Goal: Task Accomplishment & Management: Complete application form

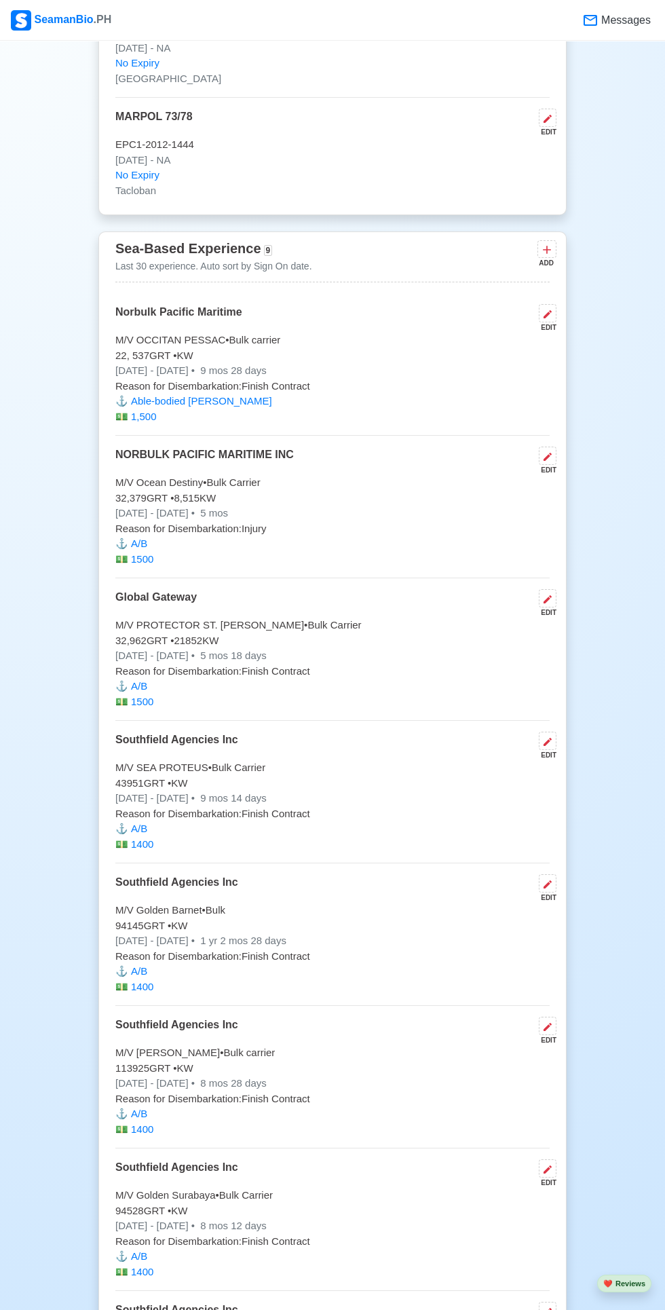
scroll to position [3178, 0]
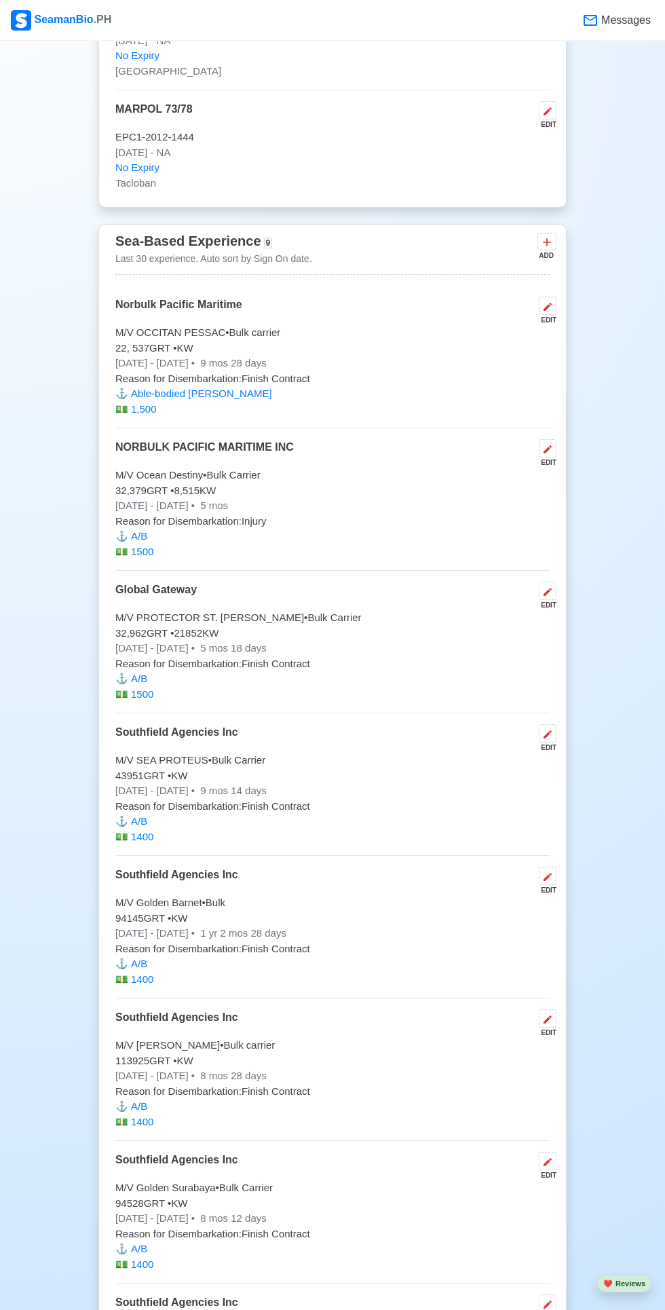
click at [556, 468] on div "EDIT" at bounding box center [544, 453] width 23 height 29
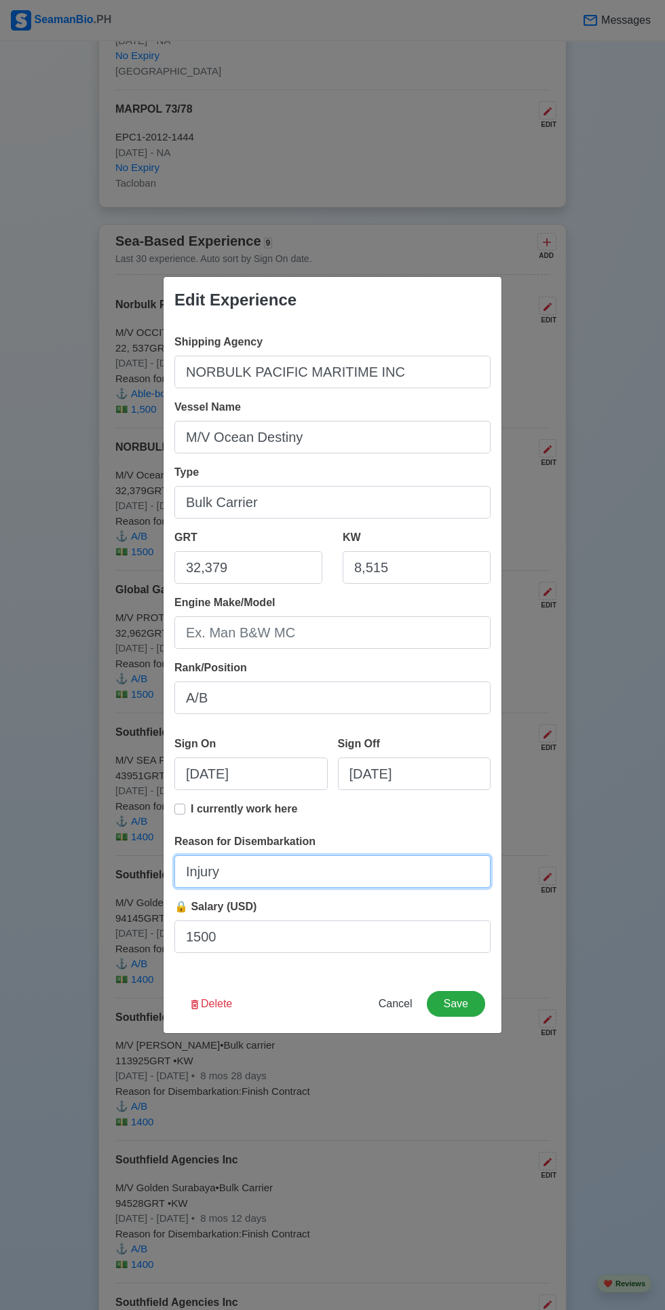
click at [329, 888] on input "Injury" at bounding box center [332, 871] width 316 height 33
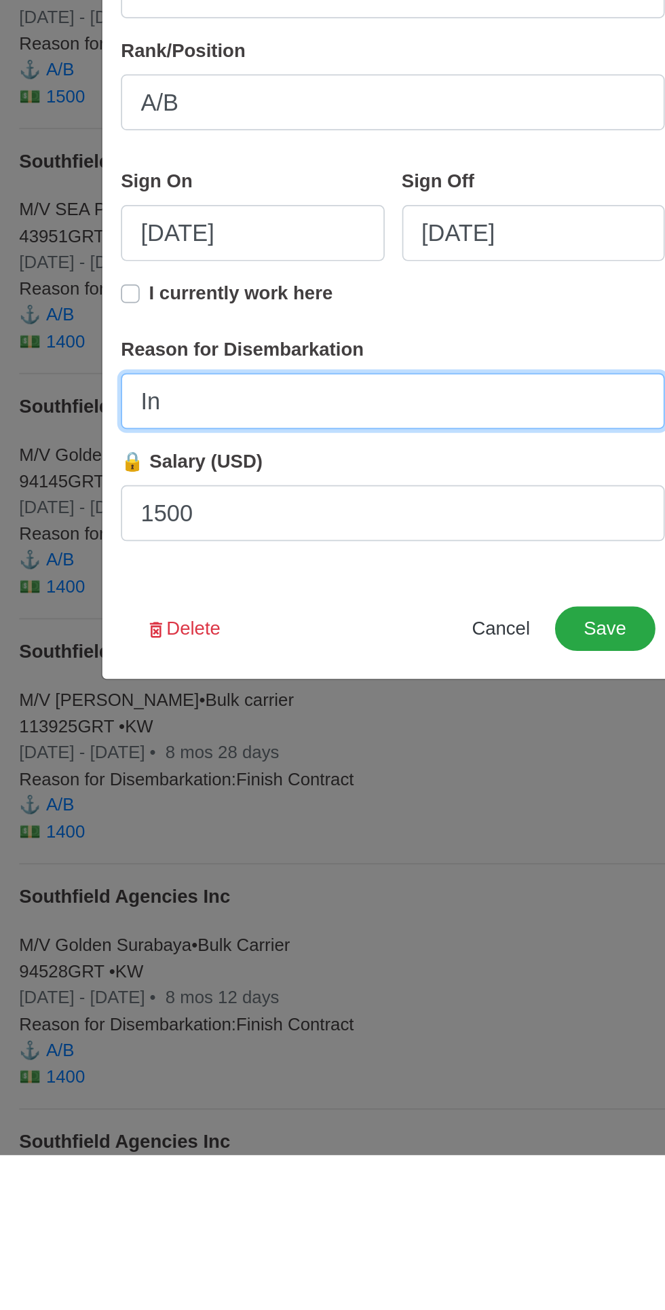
type input "I"
type input "Ship Sold"
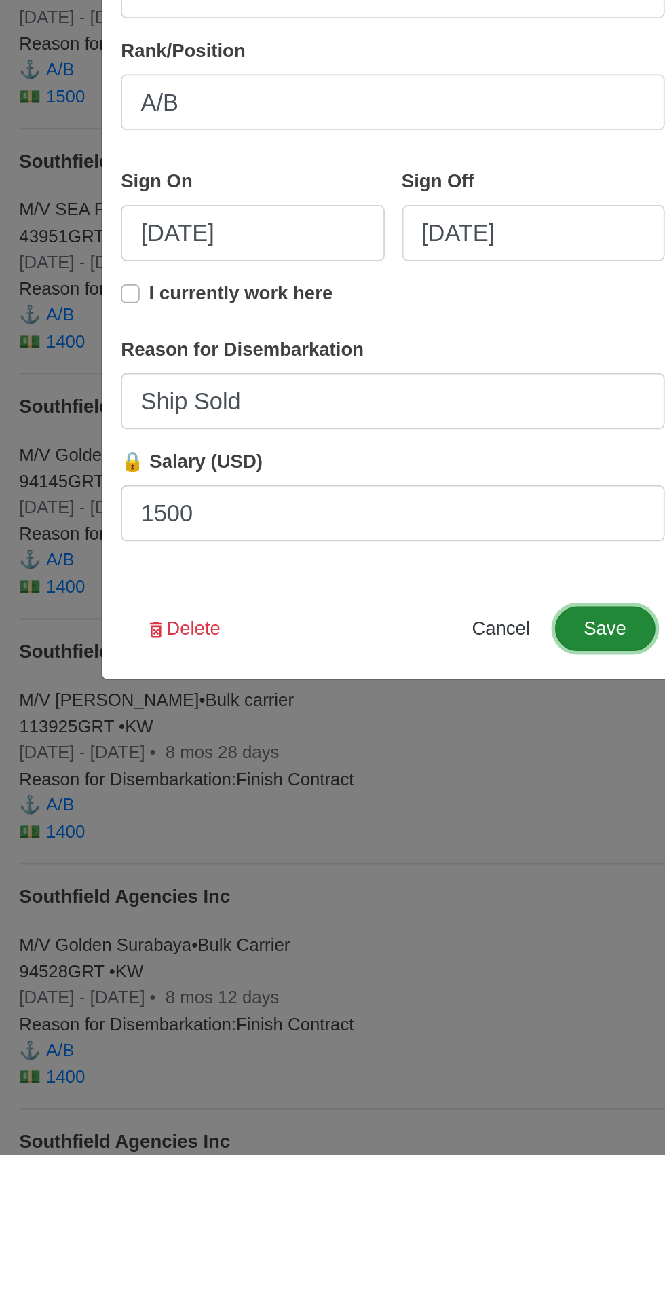
click at [462, 999] on button "Save" at bounding box center [456, 1004] width 58 height 26
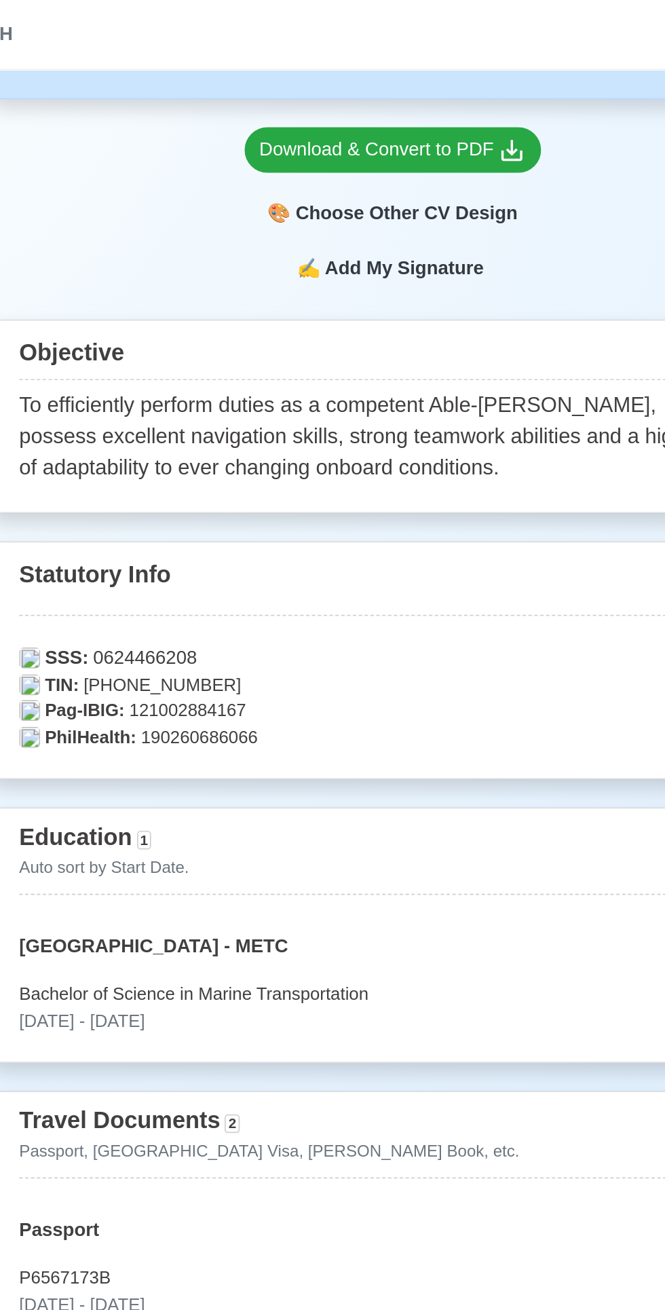
scroll to position [0, 0]
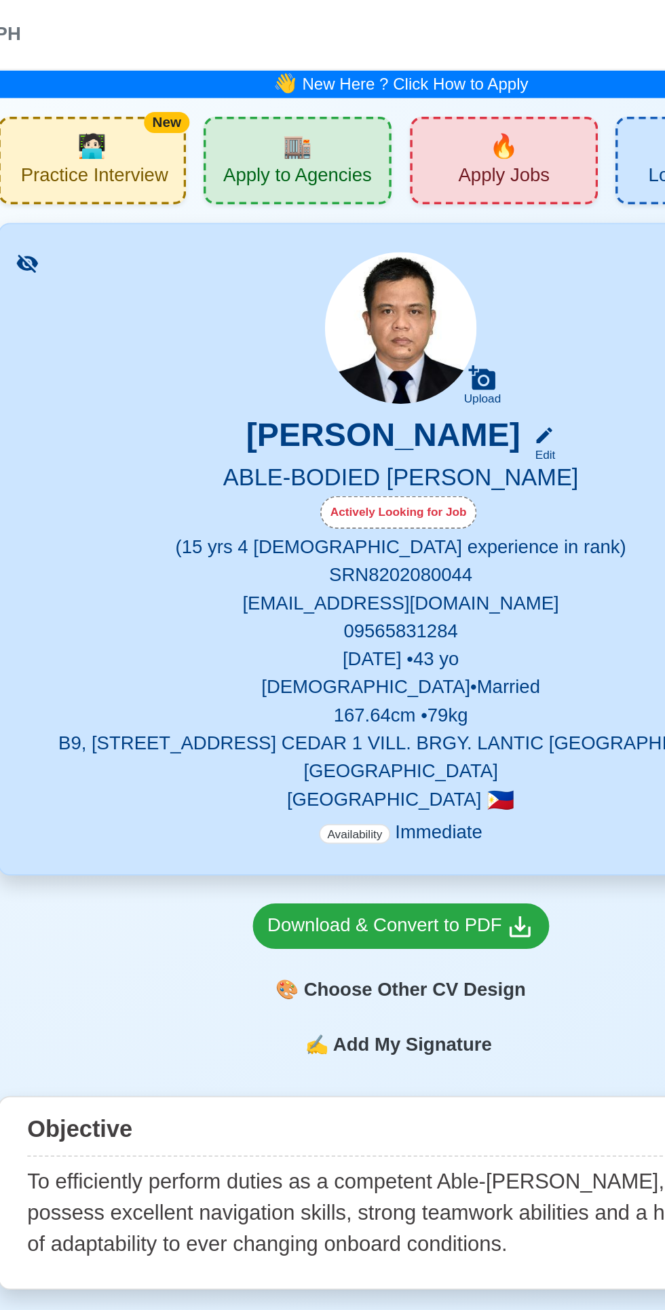
click at [322, 54] on link "New Here ? Click How to Apply" at bounding box center [341, 48] width 132 height 11
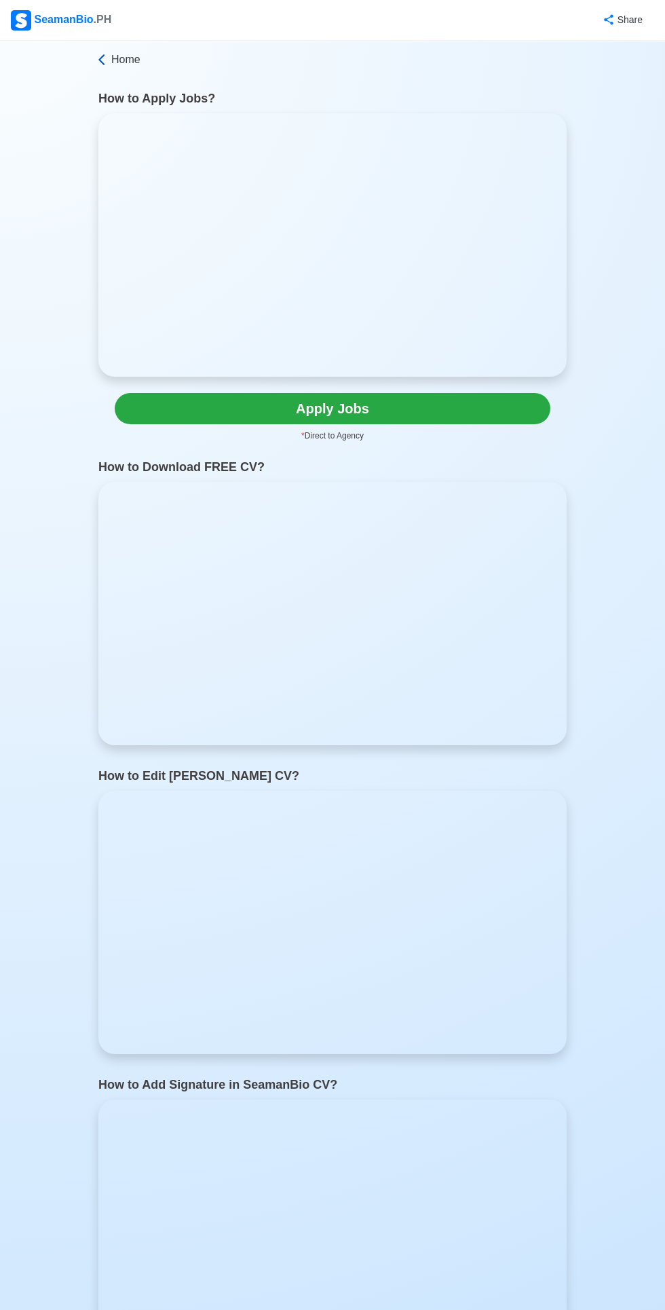
click at [102, 60] on icon at bounding box center [102, 60] width 14 height 14
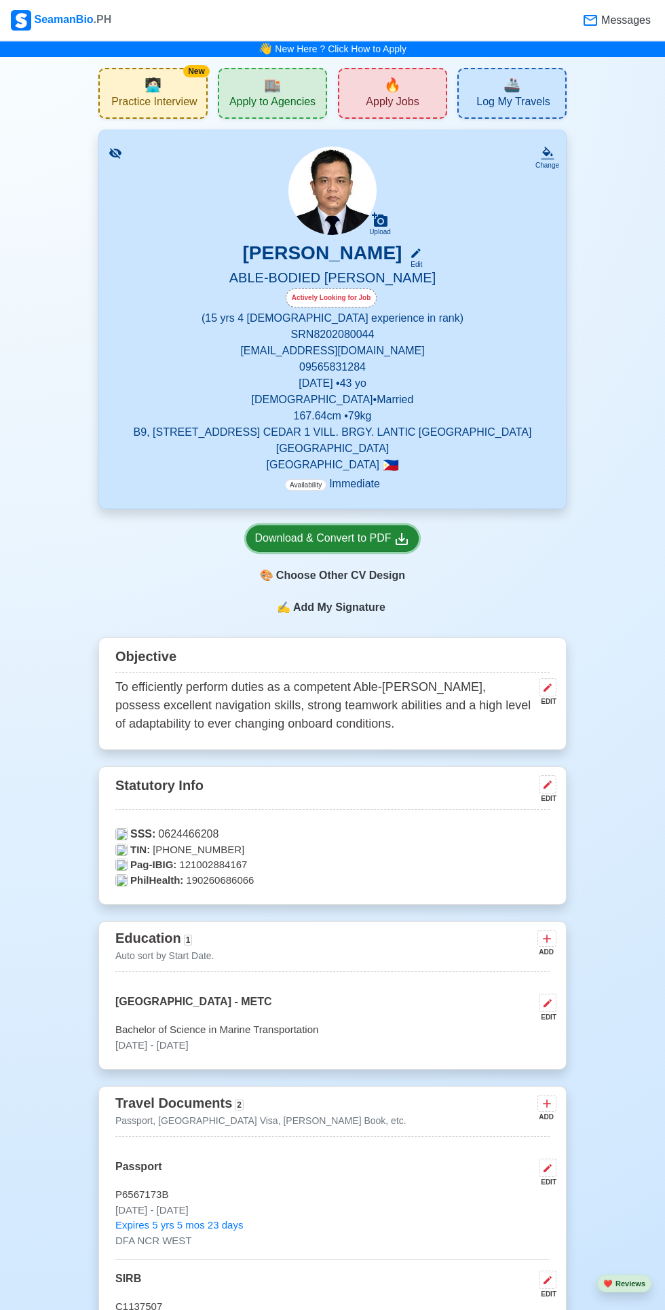
click at [330, 547] on div "Download & Convert to PDF" at bounding box center [332, 538] width 155 height 17
click at [400, 102] on span "Apply Jobs" at bounding box center [392, 103] width 53 height 17
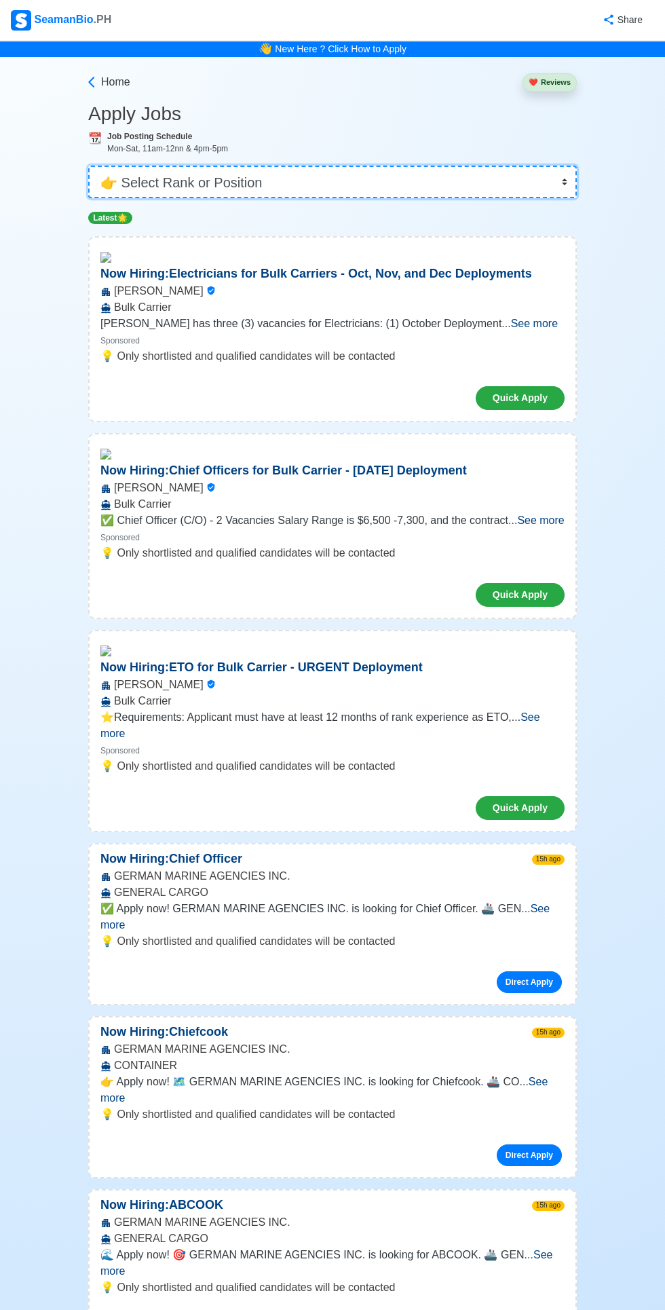
click at [347, 190] on select "👉 Select Rank or Position Master Chief Officer 2nd Officer 3rd Officer Junior O…" at bounding box center [332, 182] width 489 height 33
select select "[PERSON_NAME]"
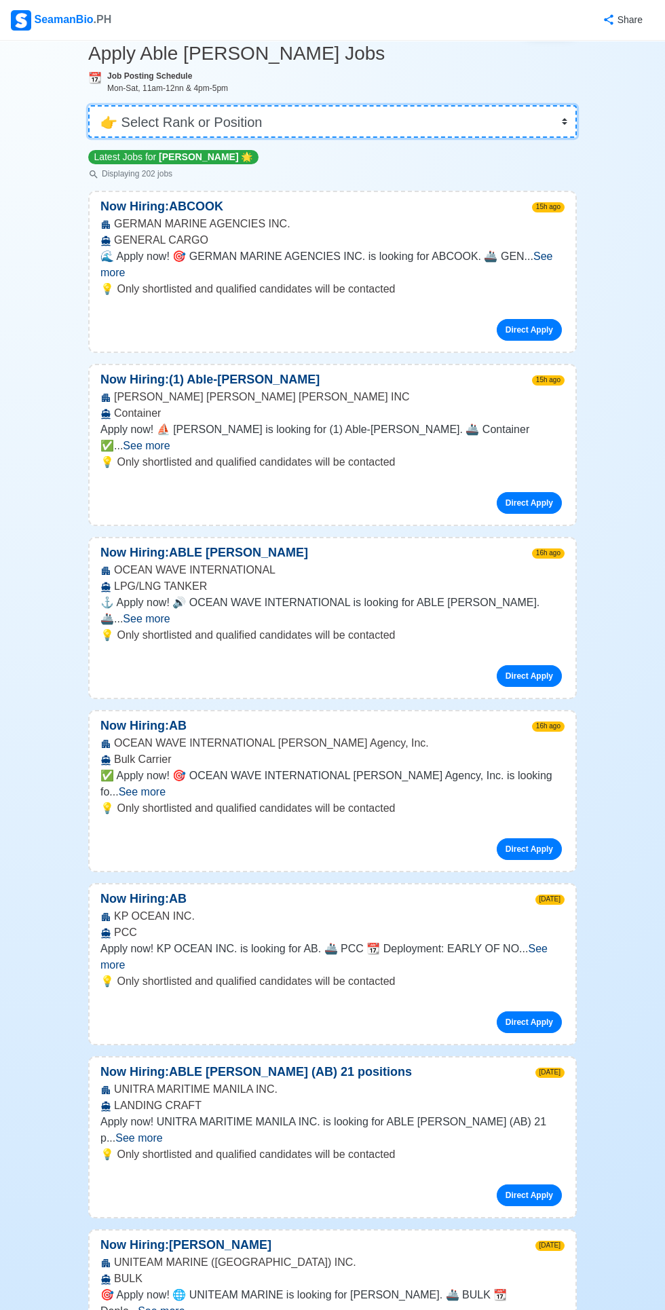
scroll to position [62, 0]
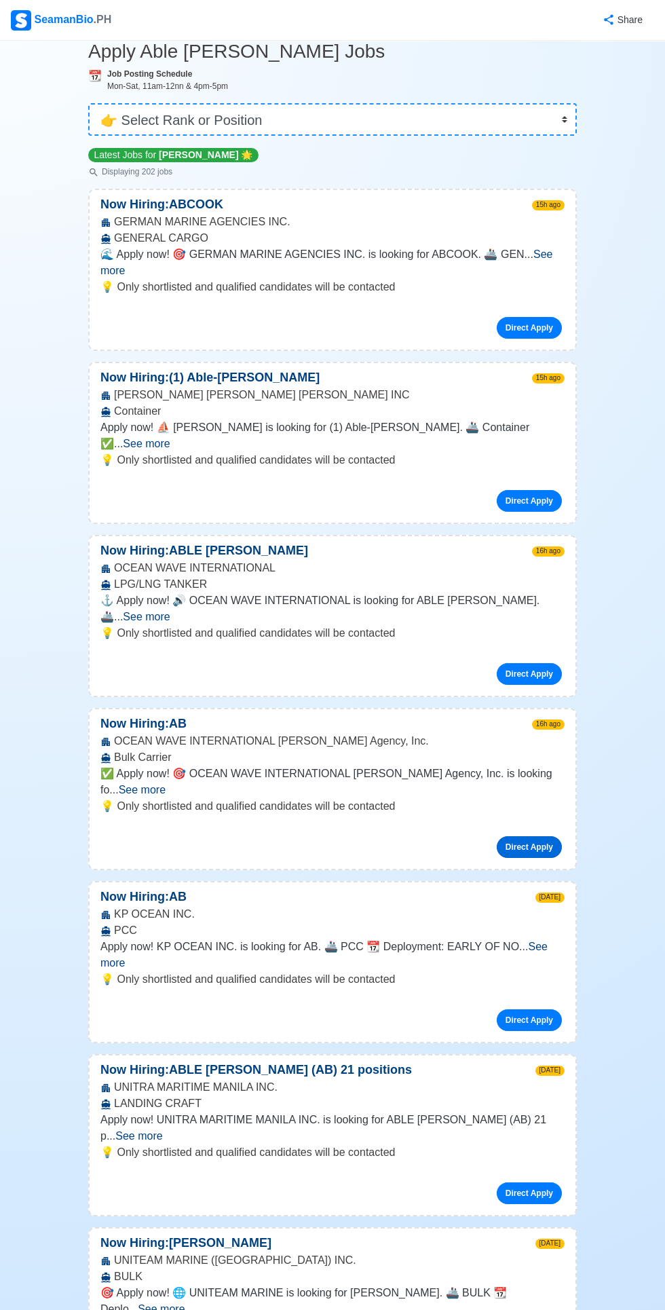
click at [537, 858] on link "Direct Apply" at bounding box center [529, 847] width 65 height 22
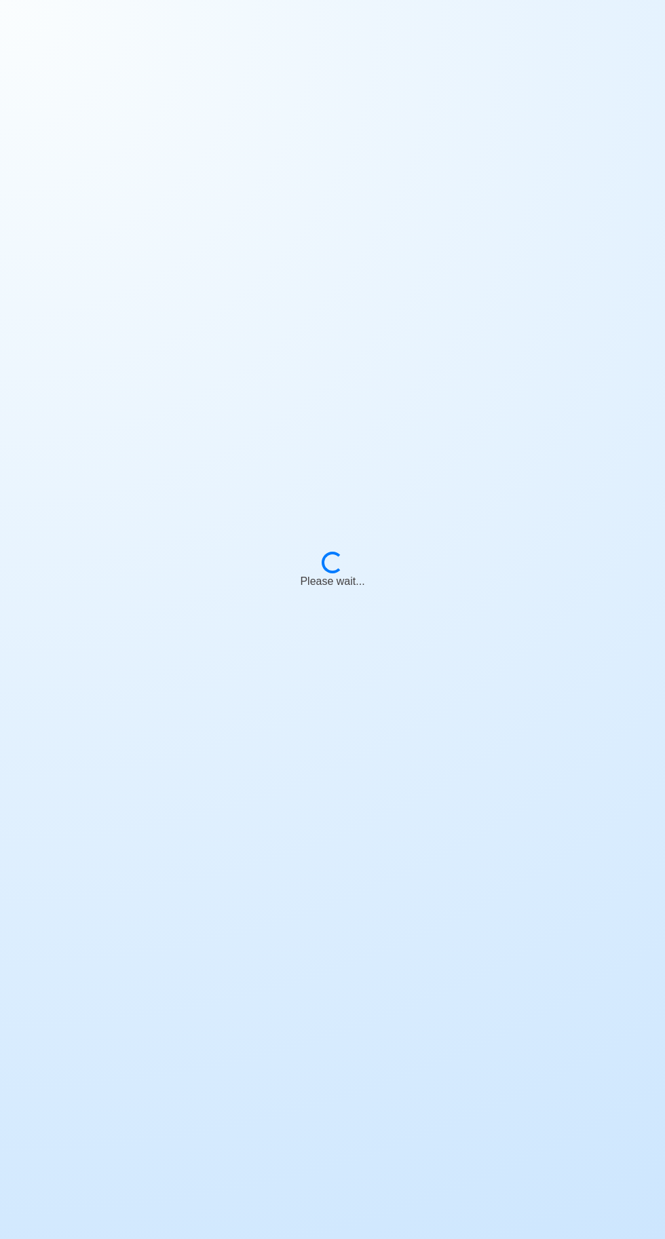
scroll to position [62, 0]
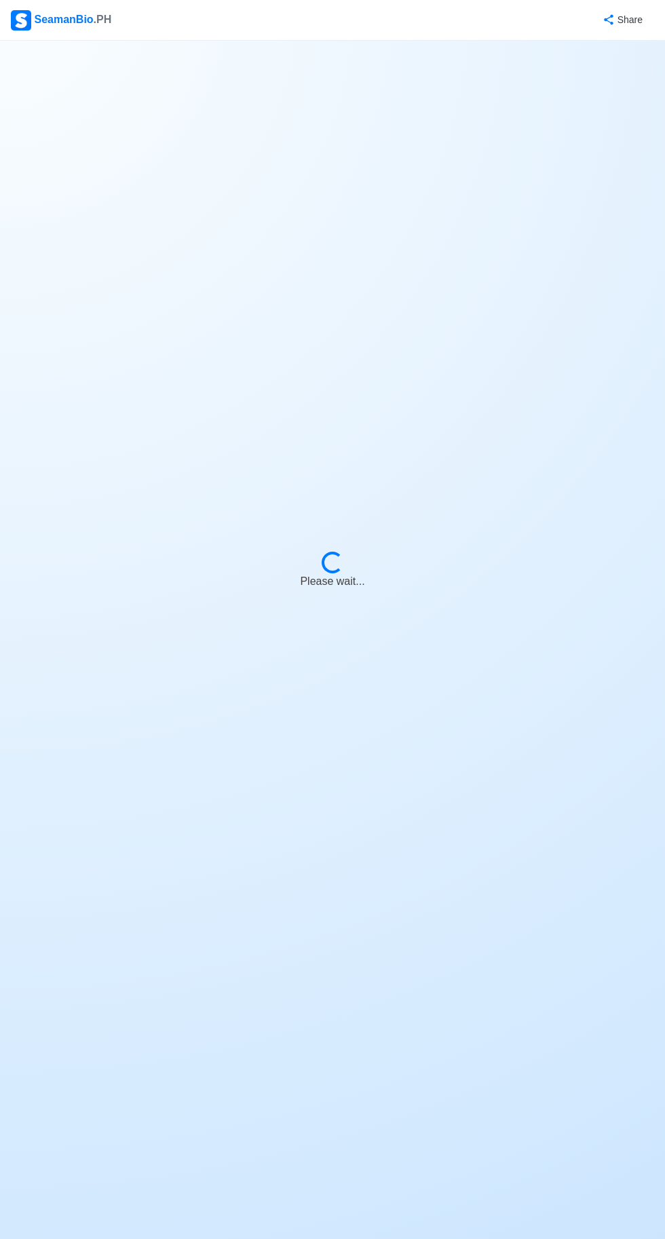
select select "[PERSON_NAME]"
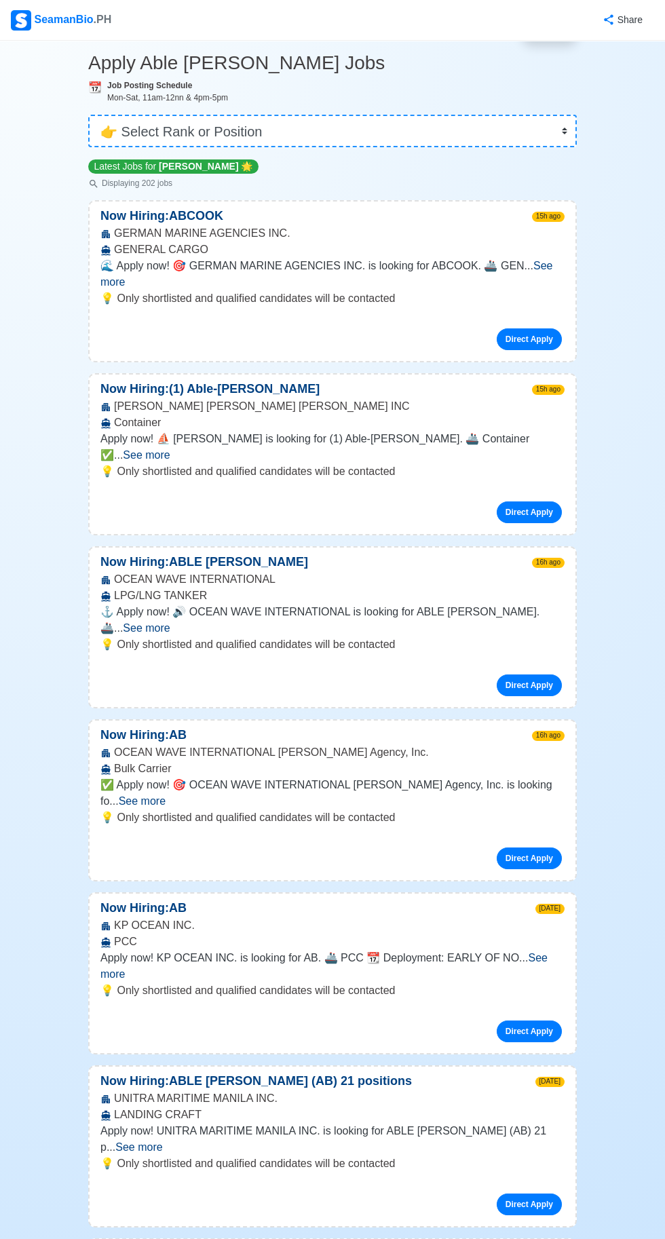
scroll to position [0, 0]
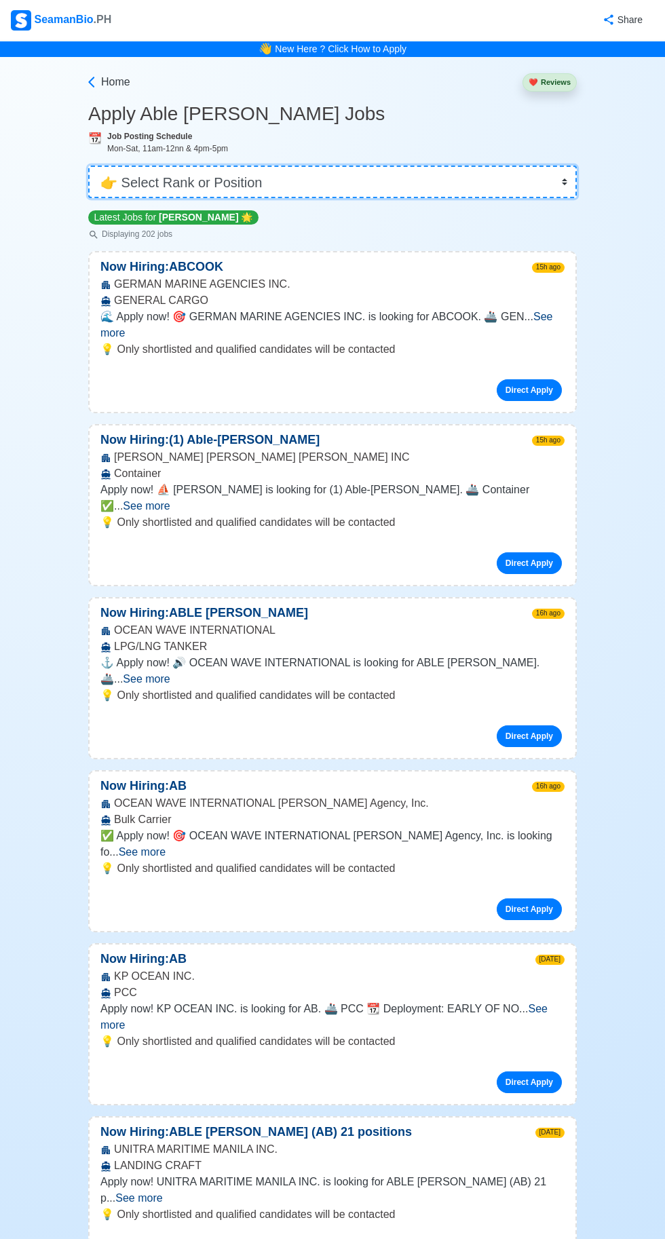
click at [385, 185] on select "👉 Select Rank or Position Master Chief Officer 2nd Officer 3rd Officer Junior O…" at bounding box center [332, 182] width 489 height 33
click at [571, 173] on select "👉 Select Rank or Position Master Chief Officer 2nd Officer 3rd Officer Junior O…" at bounding box center [332, 182] width 489 height 33
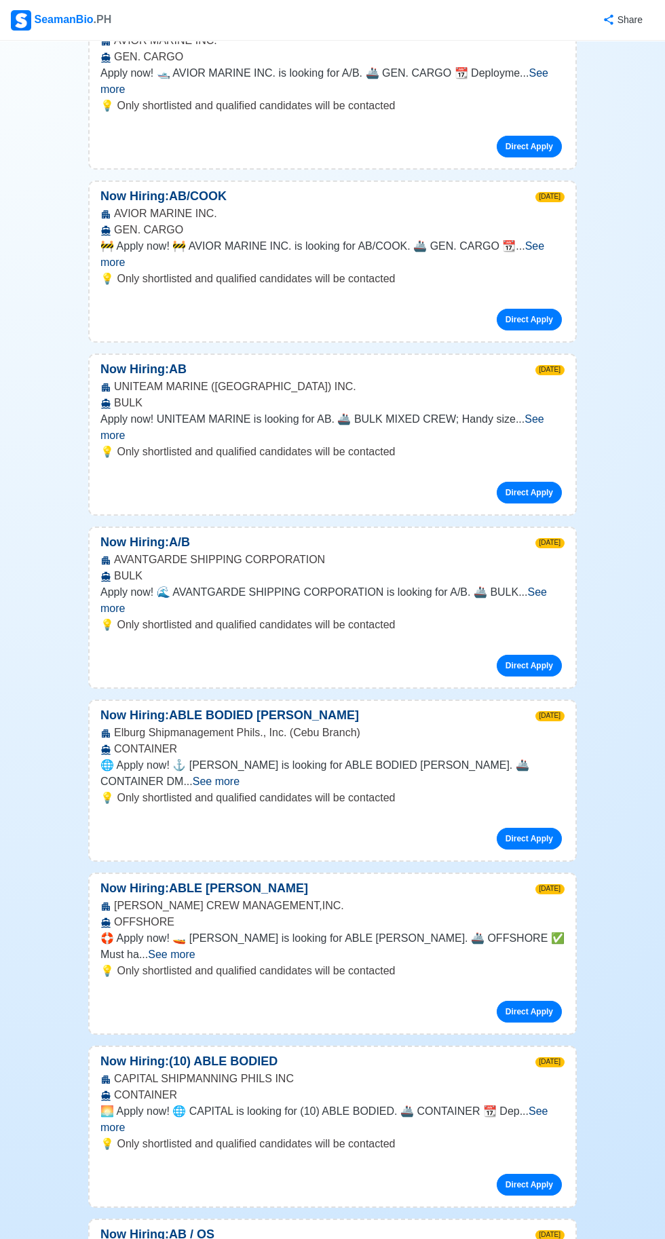
scroll to position [2305, 0]
click at [545, 503] on link "Direct Apply" at bounding box center [529, 492] width 65 height 22
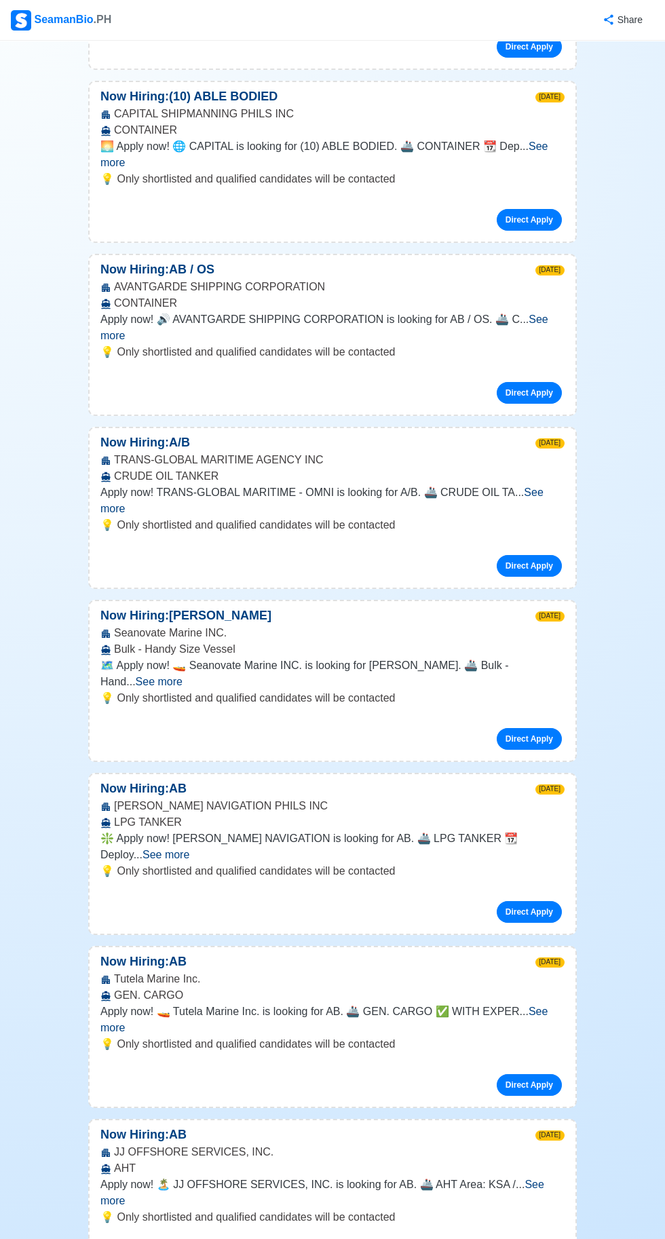
scroll to position [3270, 0]
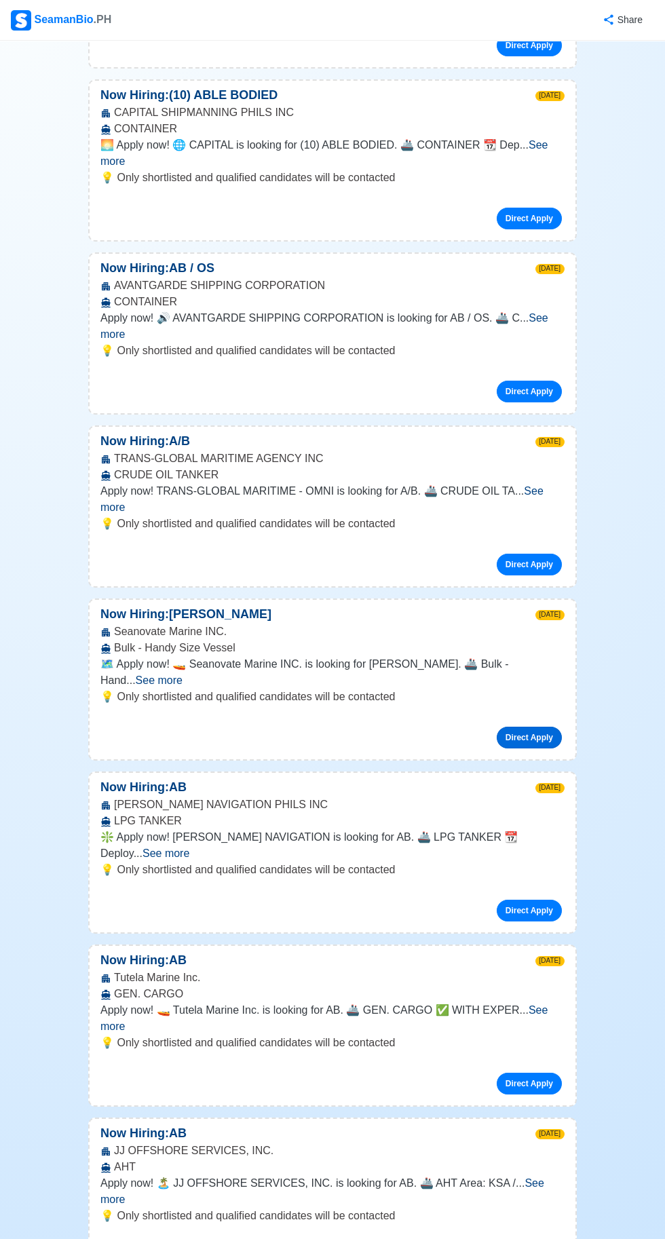
click at [525, 749] on link "Direct Apply" at bounding box center [529, 738] width 65 height 22
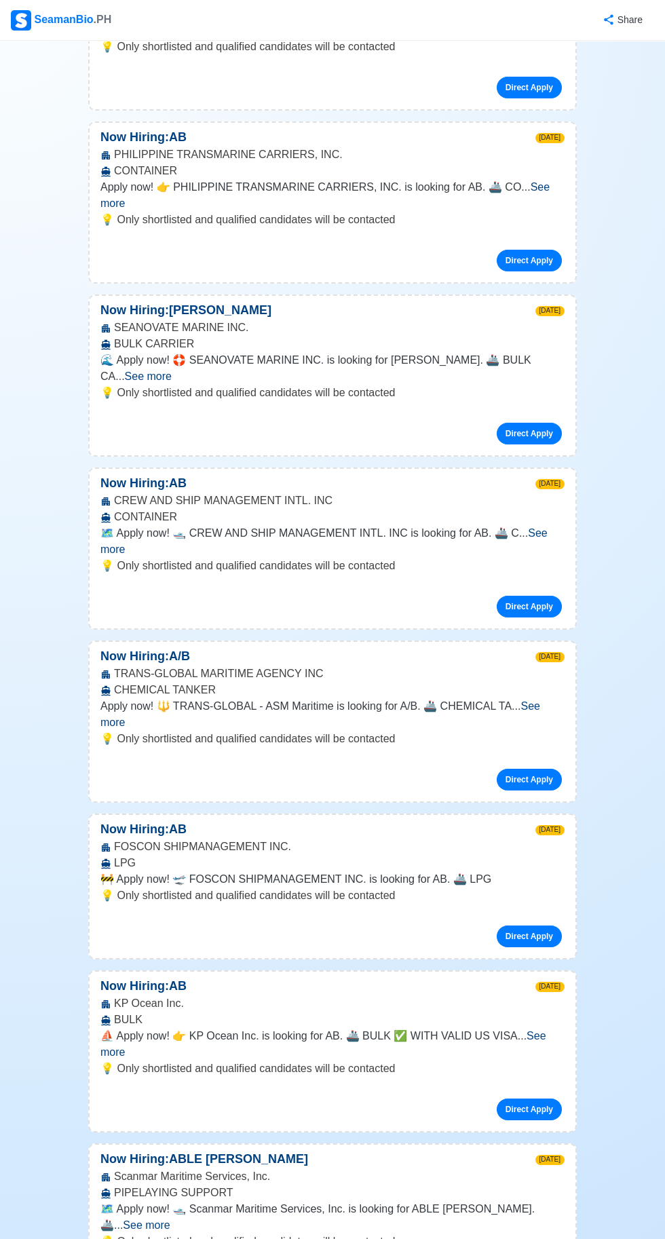
scroll to position [7540, 0]
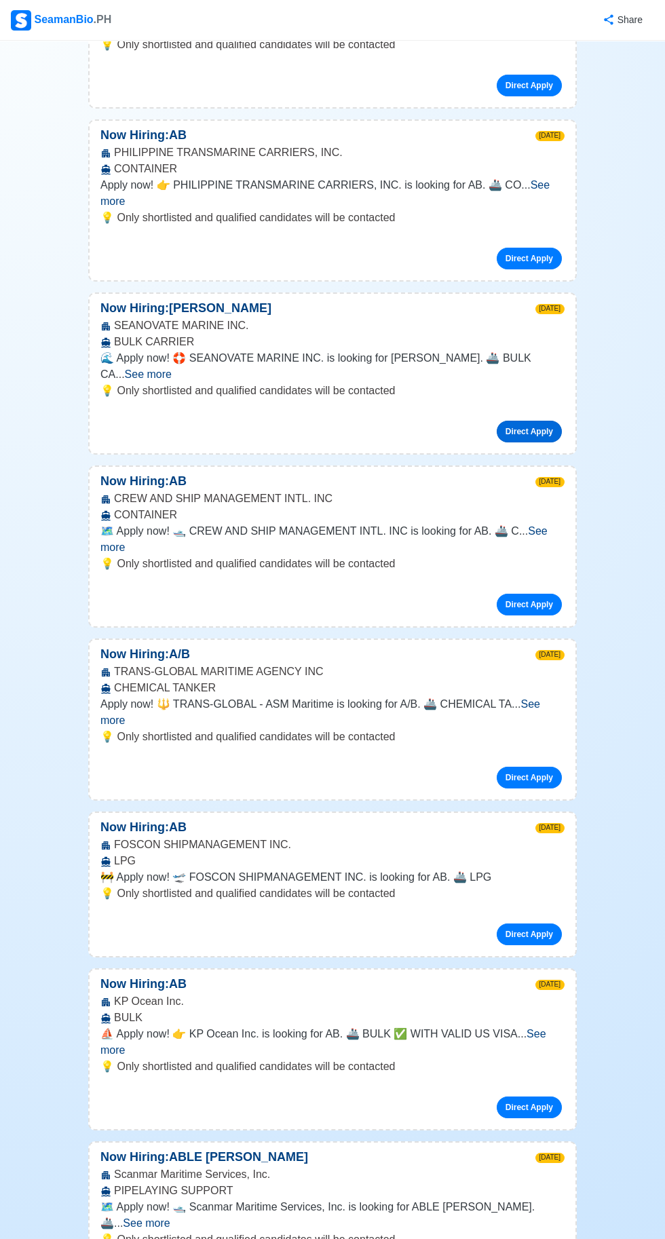
click at [535, 442] on link "Direct Apply" at bounding box center [529, 432] width 65 height 22
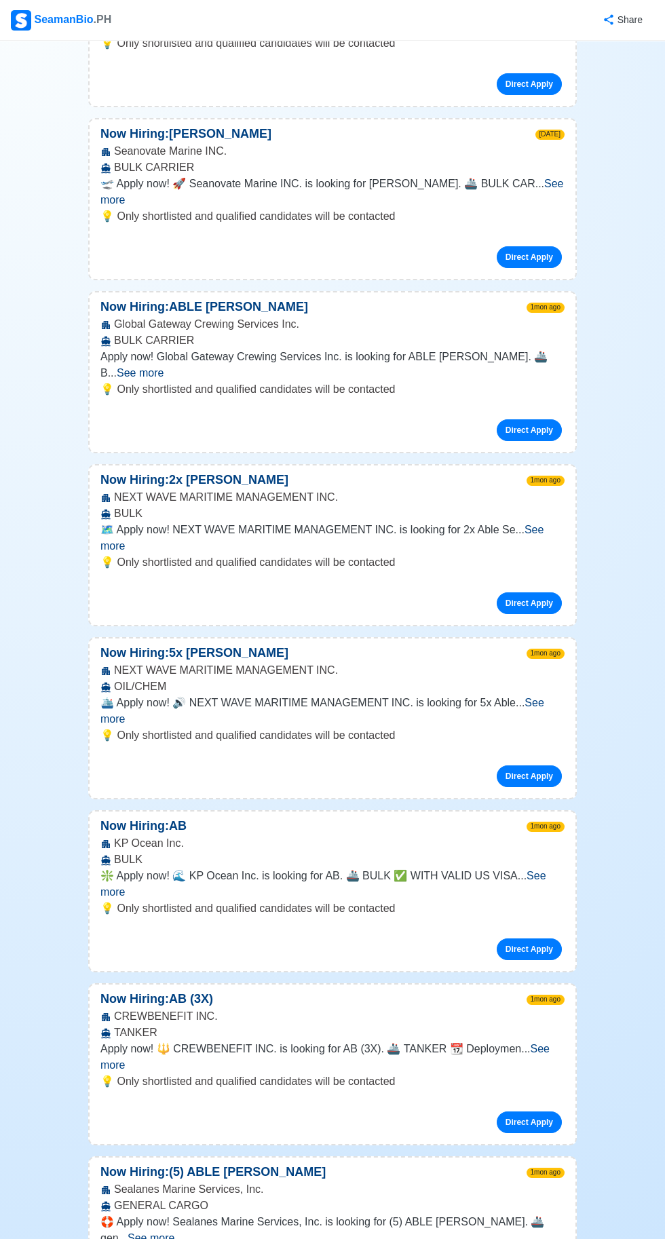
scroll to position [9932, 0]
click at [547, 267] on link "Direct Apply" at bounding box center [529, 257] width 65 height 22
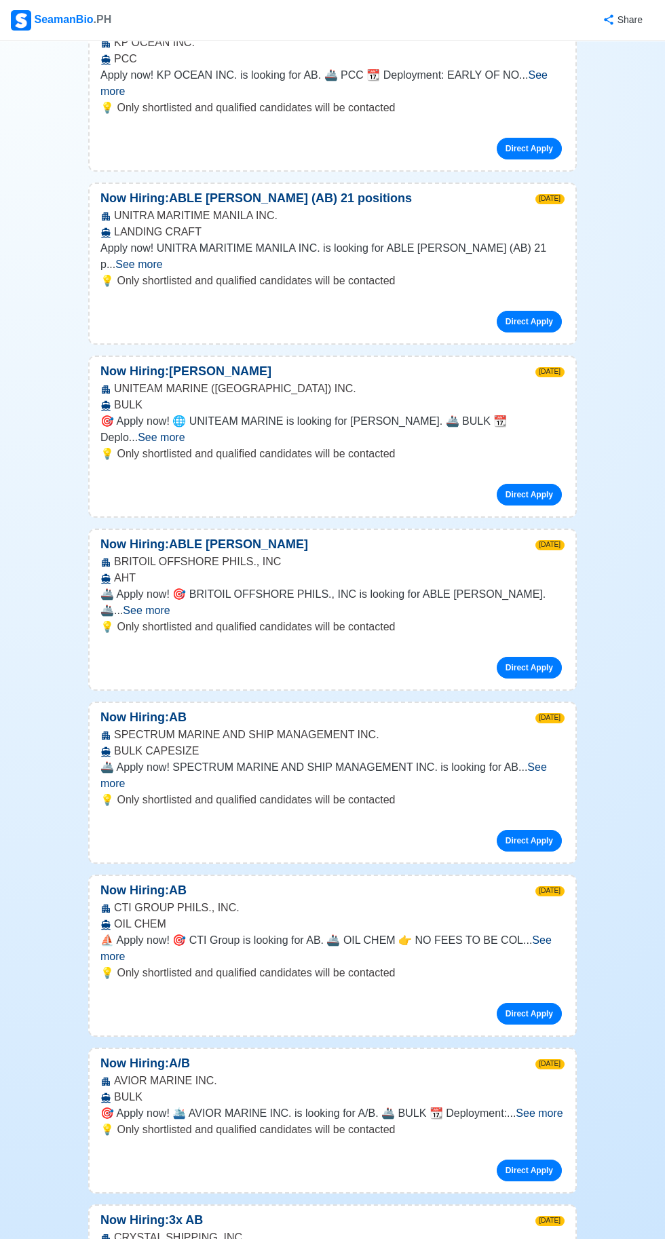
scroll to position [937, 0]
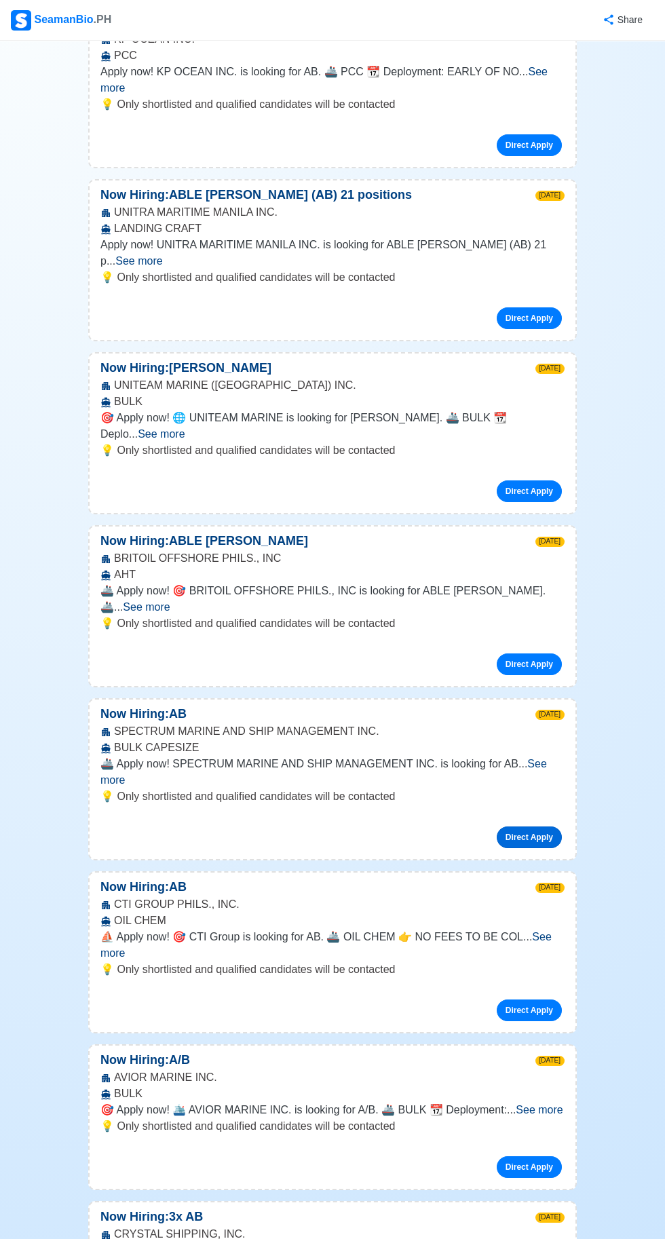
click at [537, 848] on link "Direct Apply" at bounding box center [529, 838] width 65 height 22
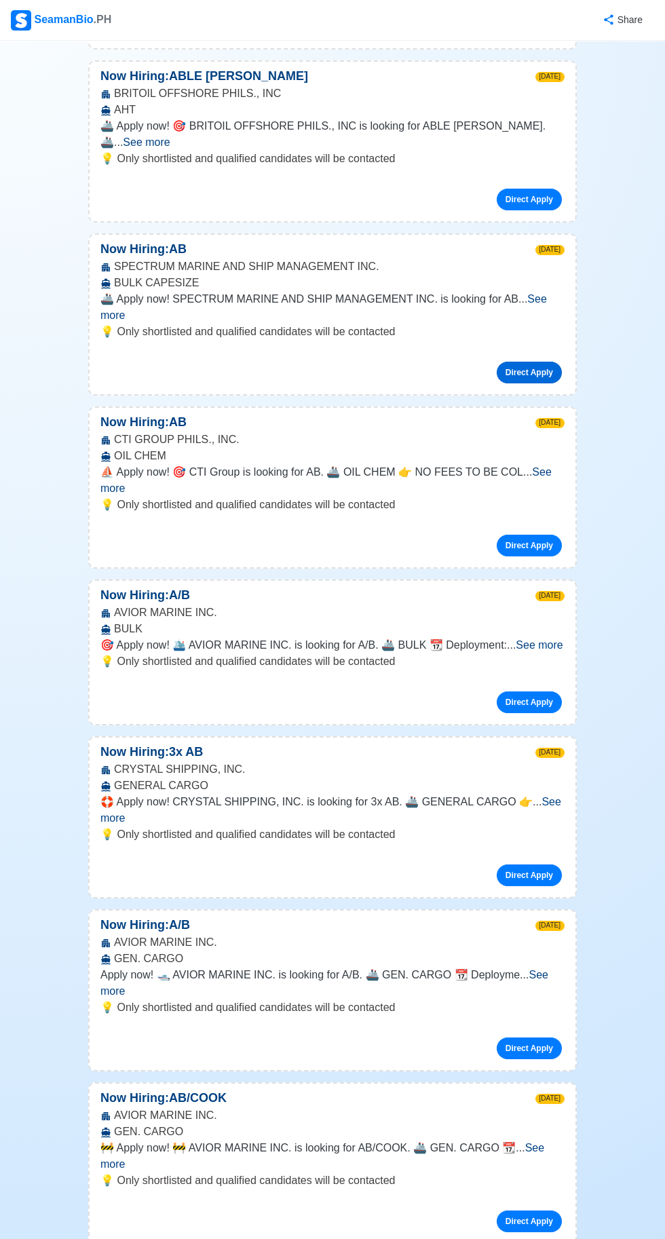
scroll to position [1403, 0]
click at [543, 713] on link "Direct Apply" at bounding box center [529, 702] width 65 height 22
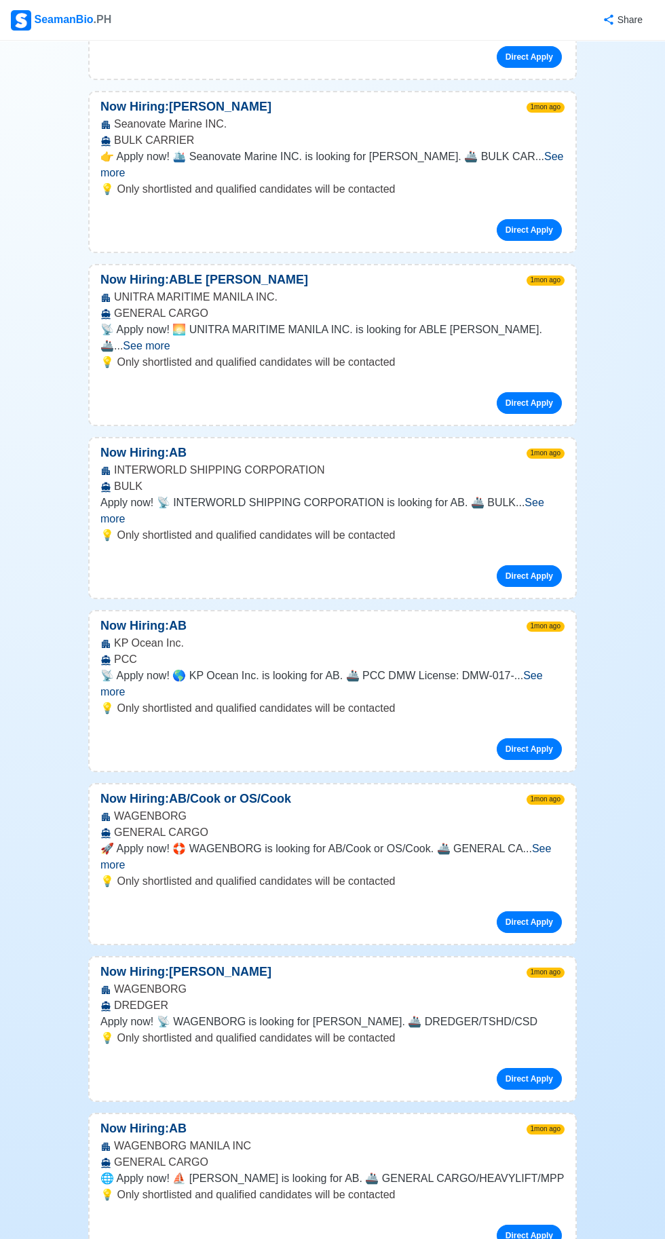
scroll to position [14632, 0]
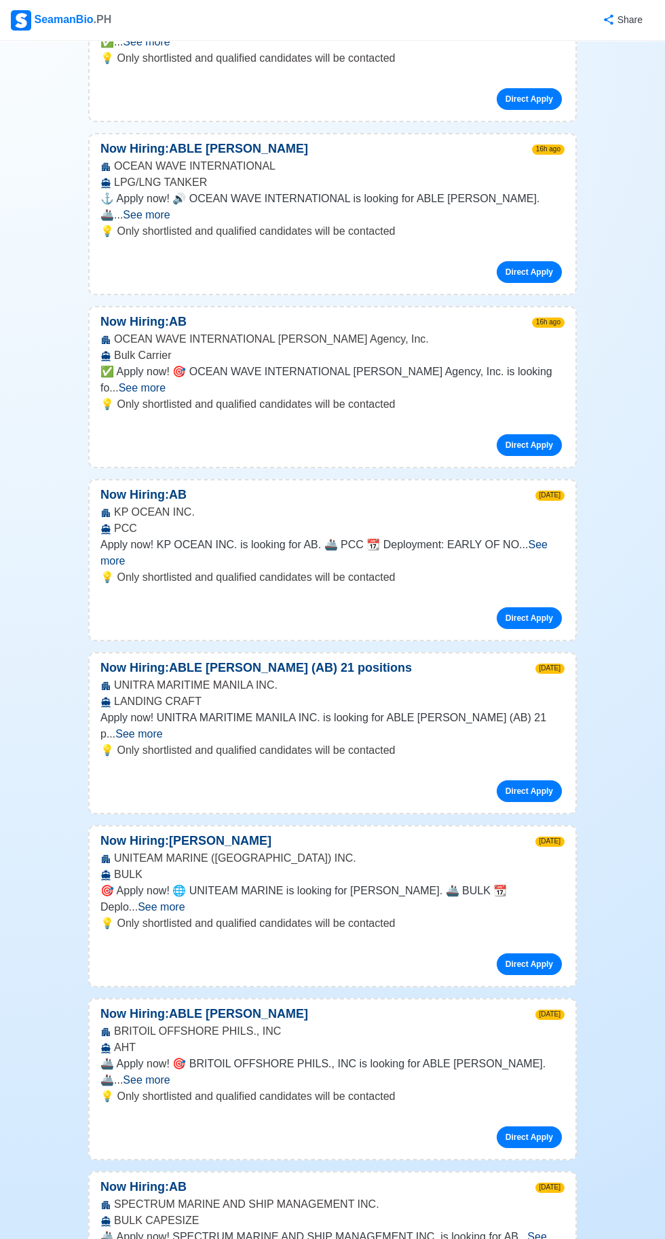
scroll to position [0, 0]
